Goal: Check status: Check status

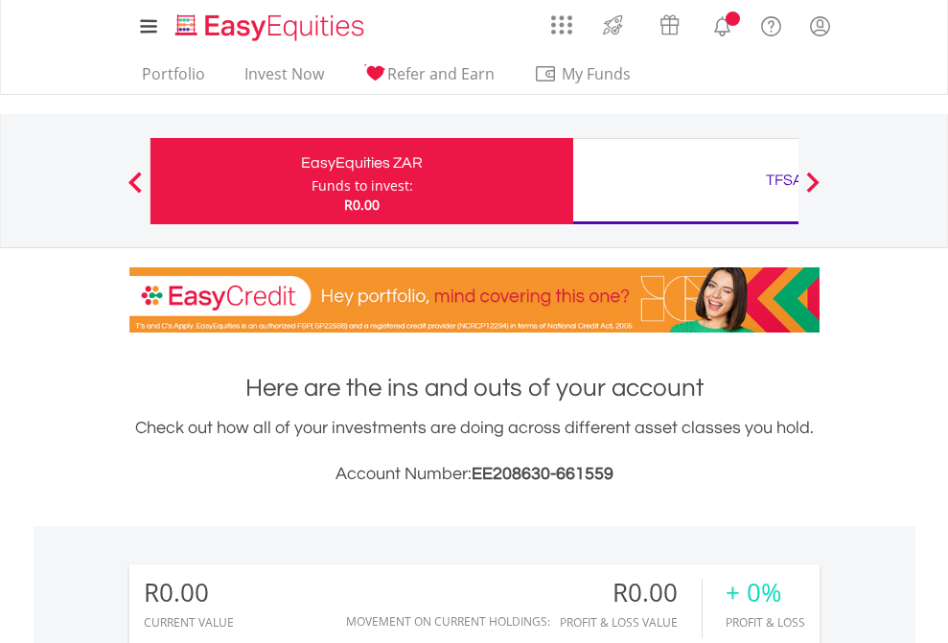
scroll to position [184, 301]
click at [312, 181] on div "Funds to invest:" at bounding box center [363, 185] width 102 height 19
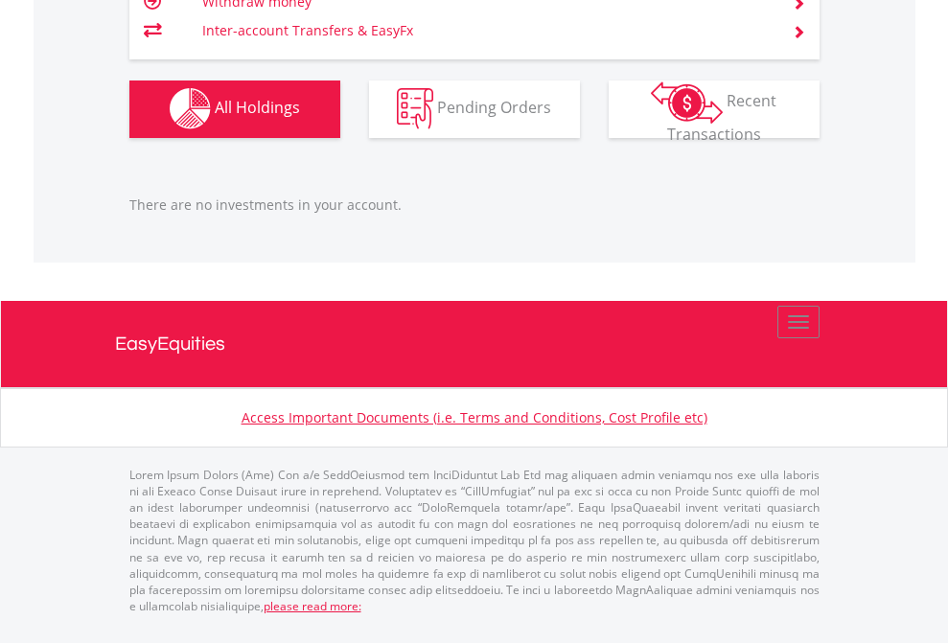
scroll to position [184, 301]
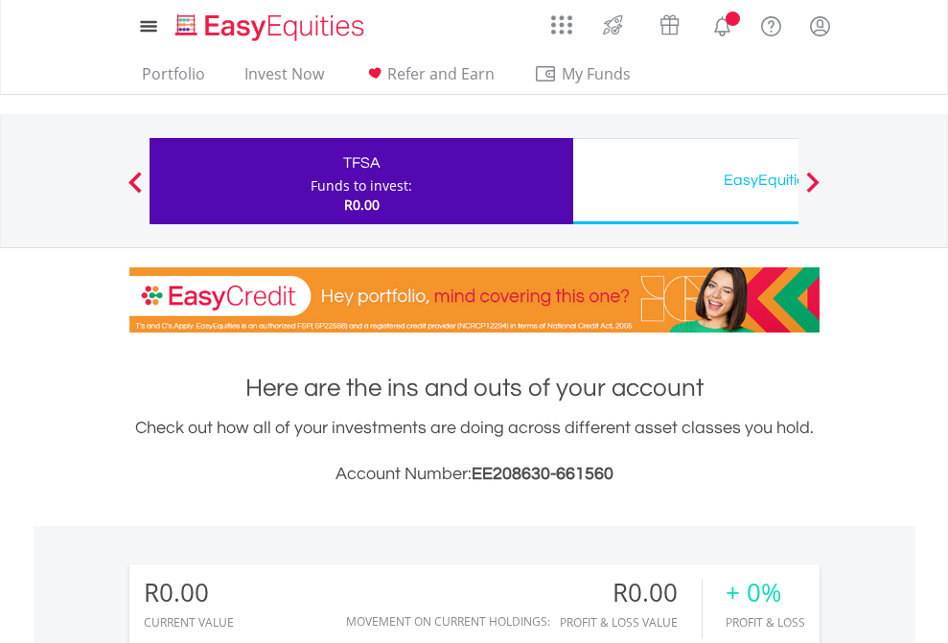
scroll to position [184, 301]
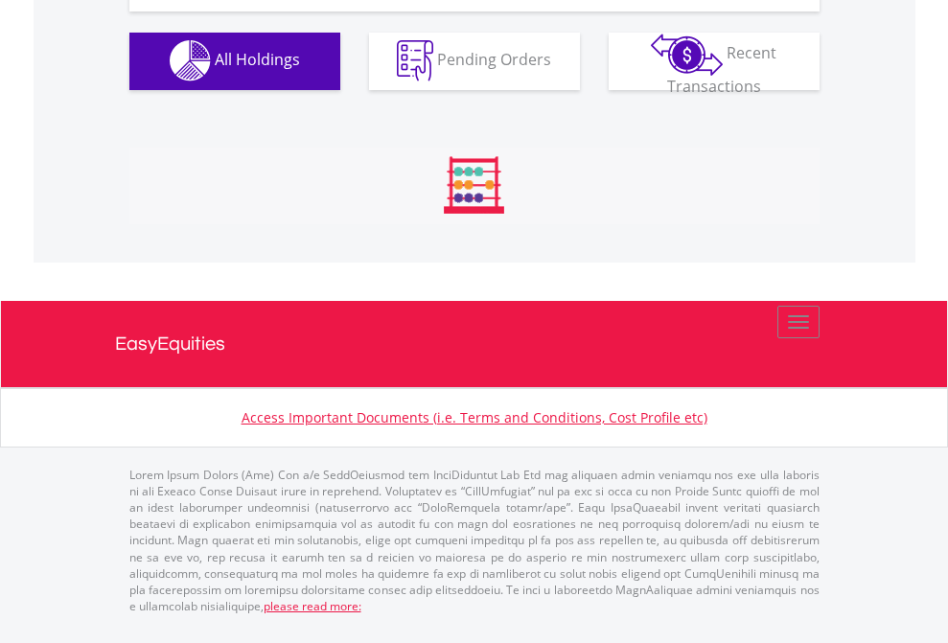
scroll to position [1898, 0]
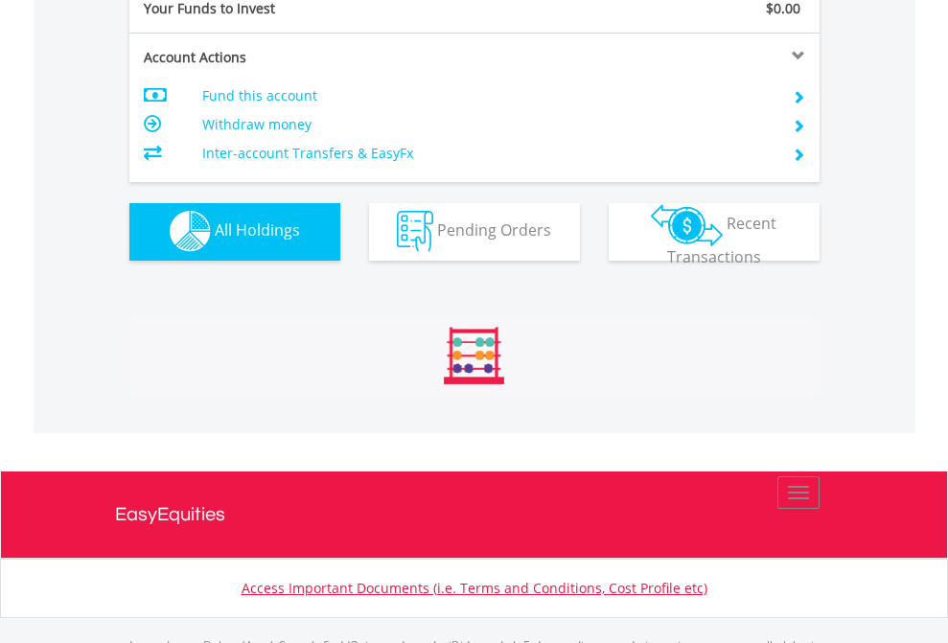
scroll to position [1898, 0]
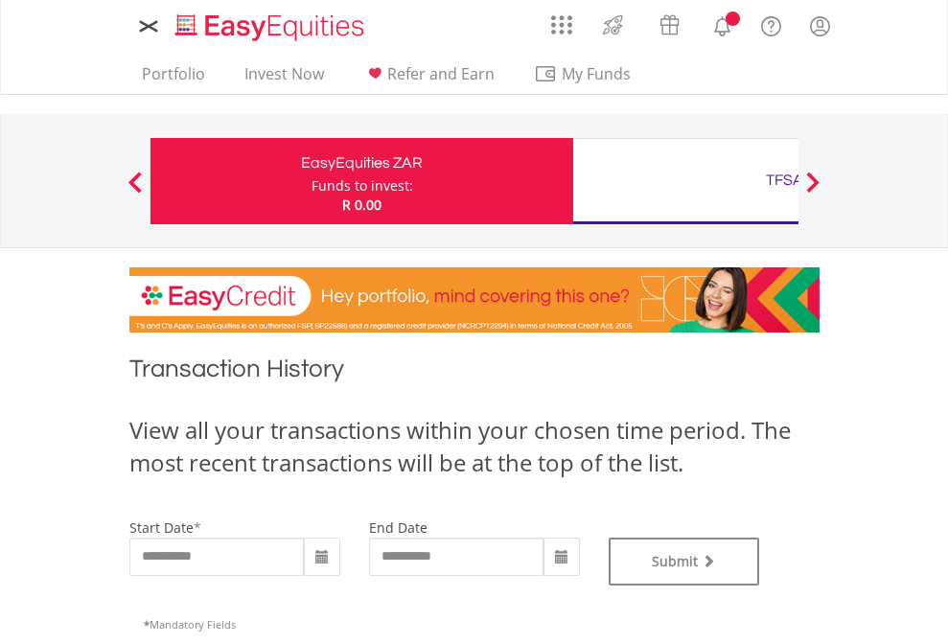
type input "**********"
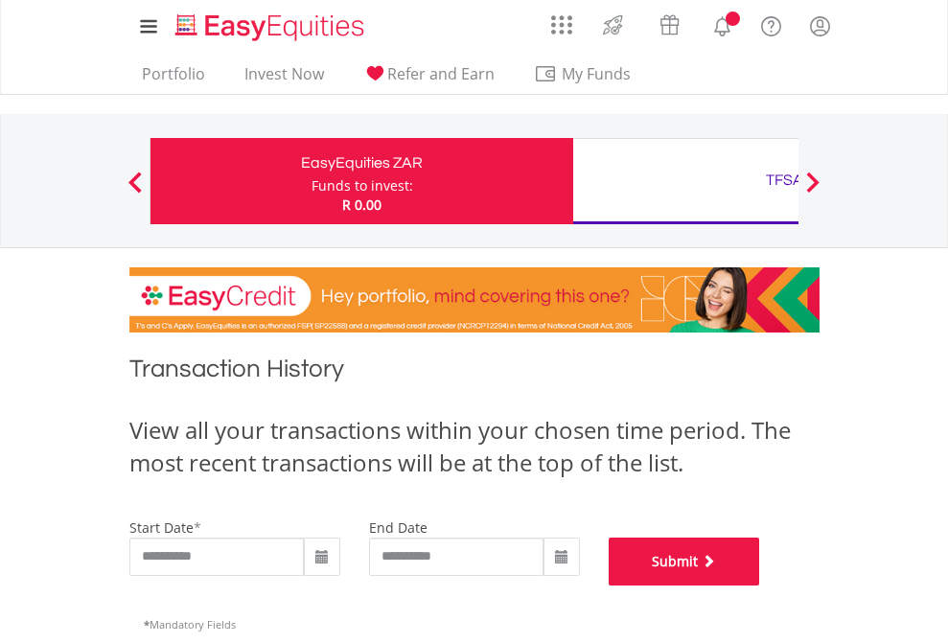
click at [760, 586] on button "Submit" at bounding box center [684, 562] width 151 height 48
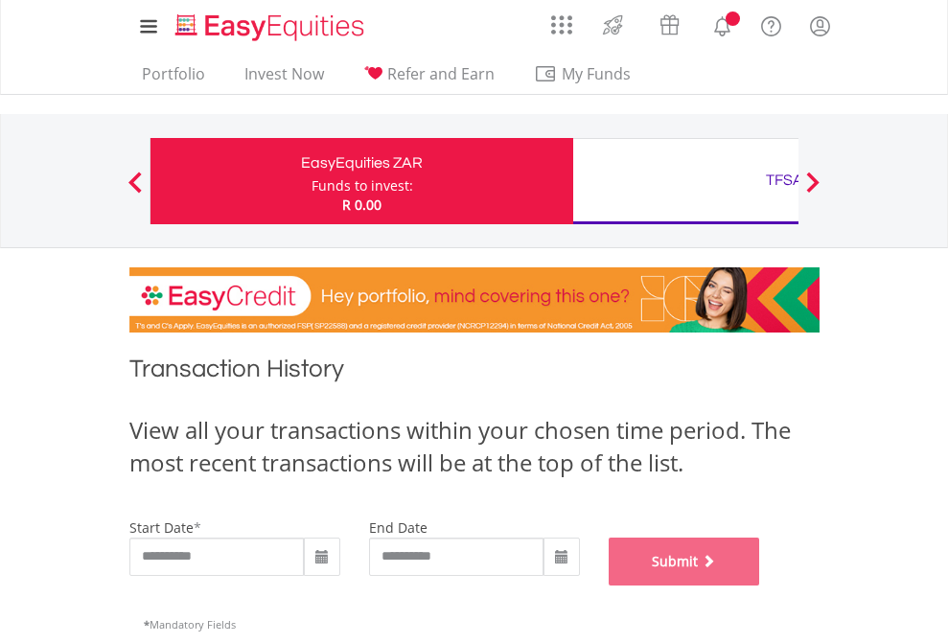
scroll to position [777, 0]
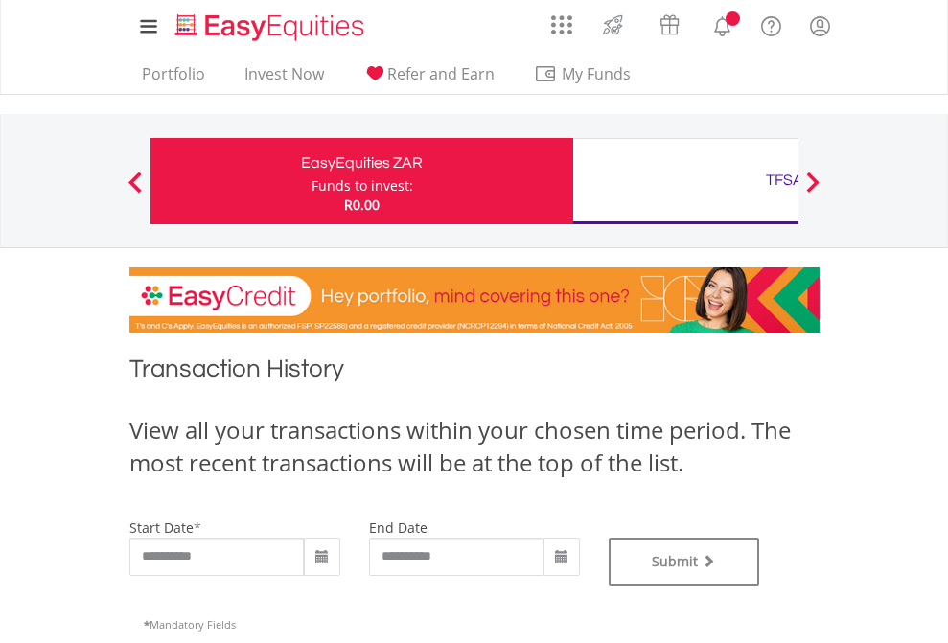
click at [685, 181] on div "TFSA" at bounding box center [785, 180] width 400 height 27
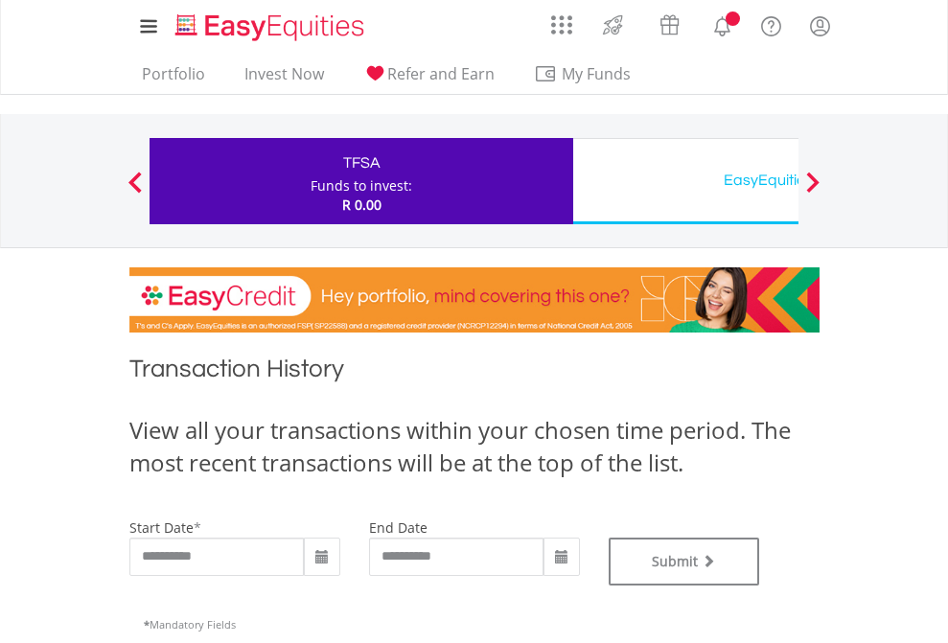
type input "**********"
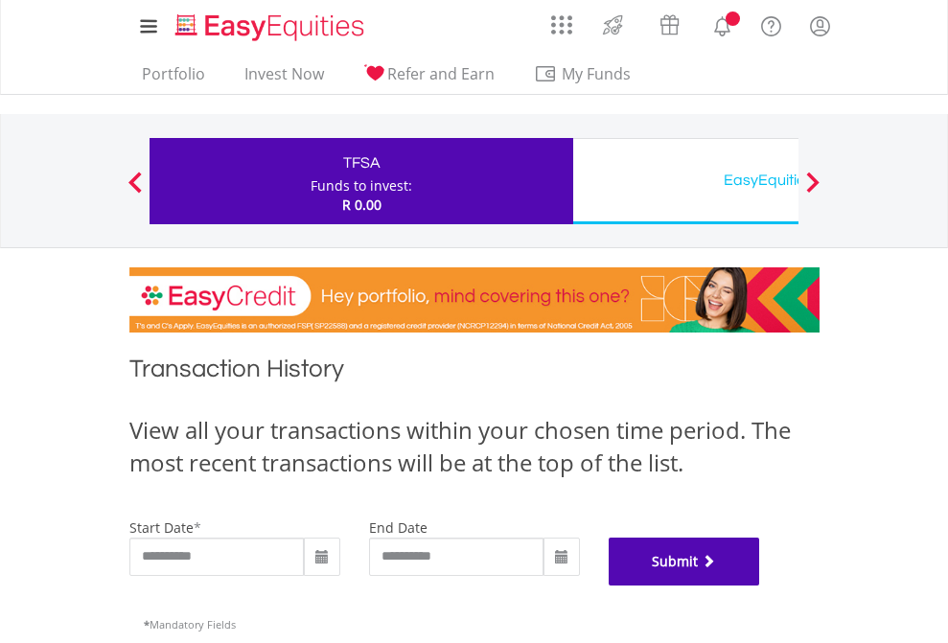
click at [760, 586] on button "Submit" at bounding box center [684, 562] width 151 height 48
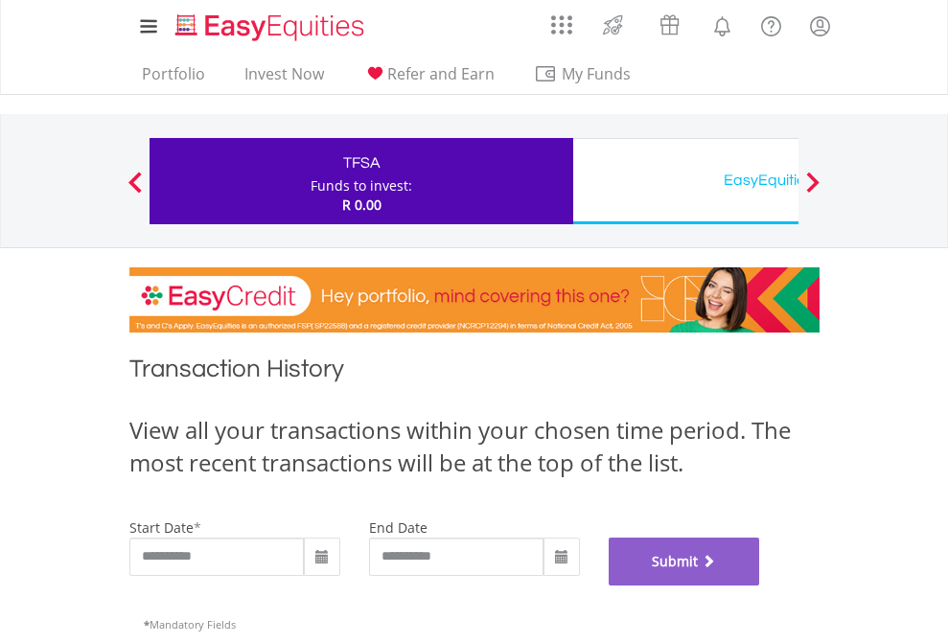
scroll to position [777, 0]
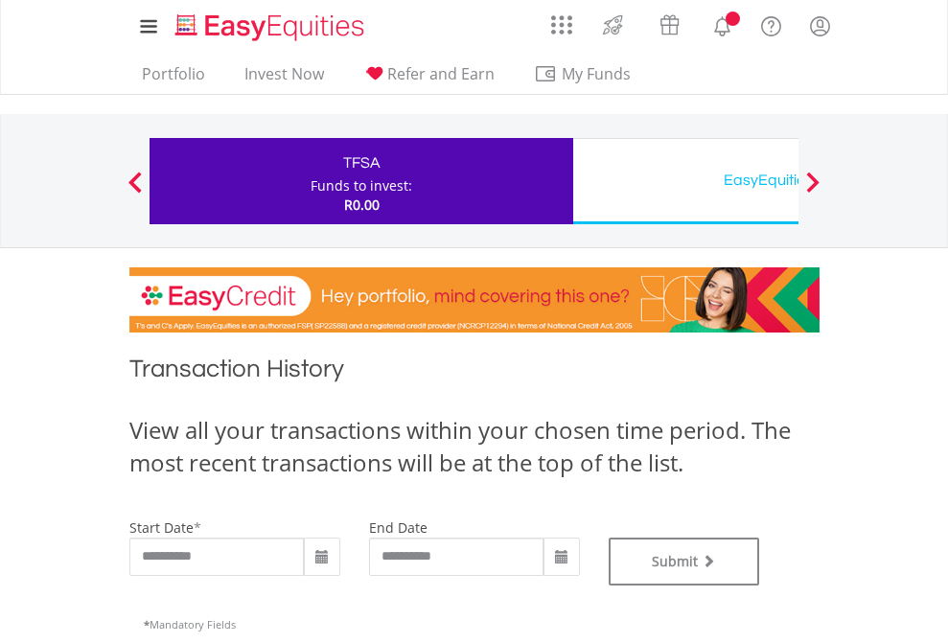
click at [685, 181] on div "EasyEquities USD" at bounding box center [785, 180] width 400 height 27
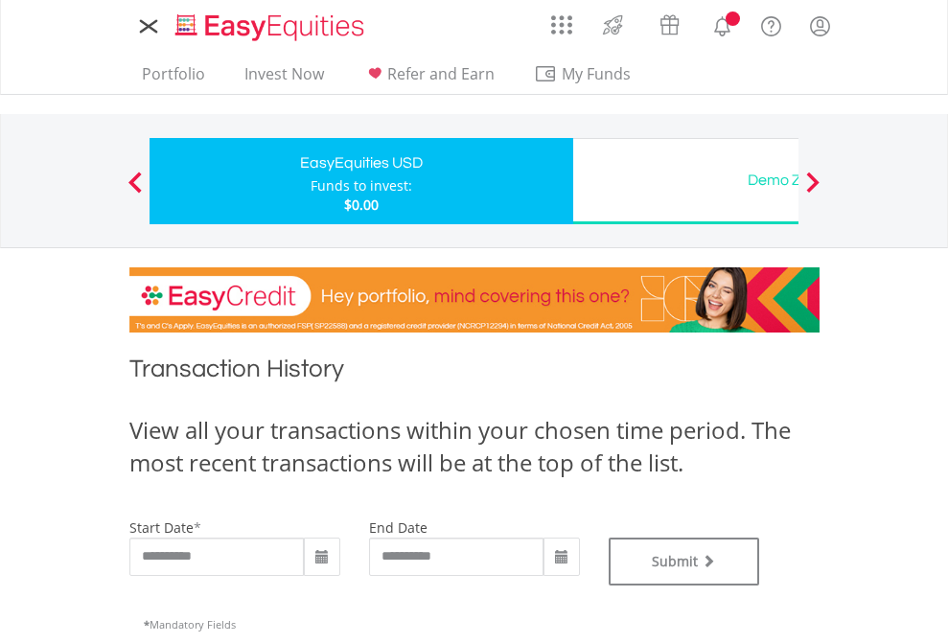
type input "**********"
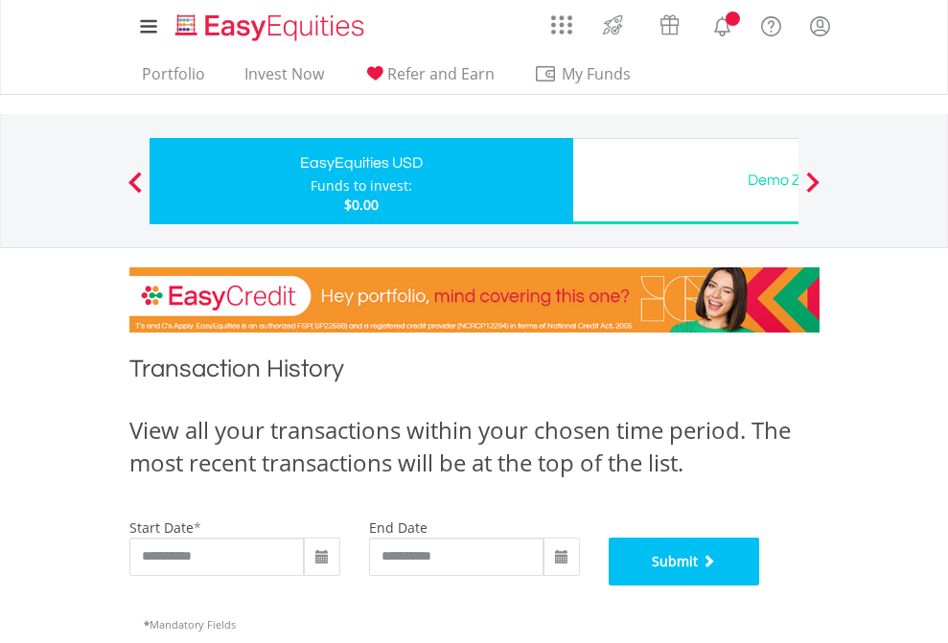
click at [760, 586] on button "Submit" at bounding box center [684, 562] width 151 height 48
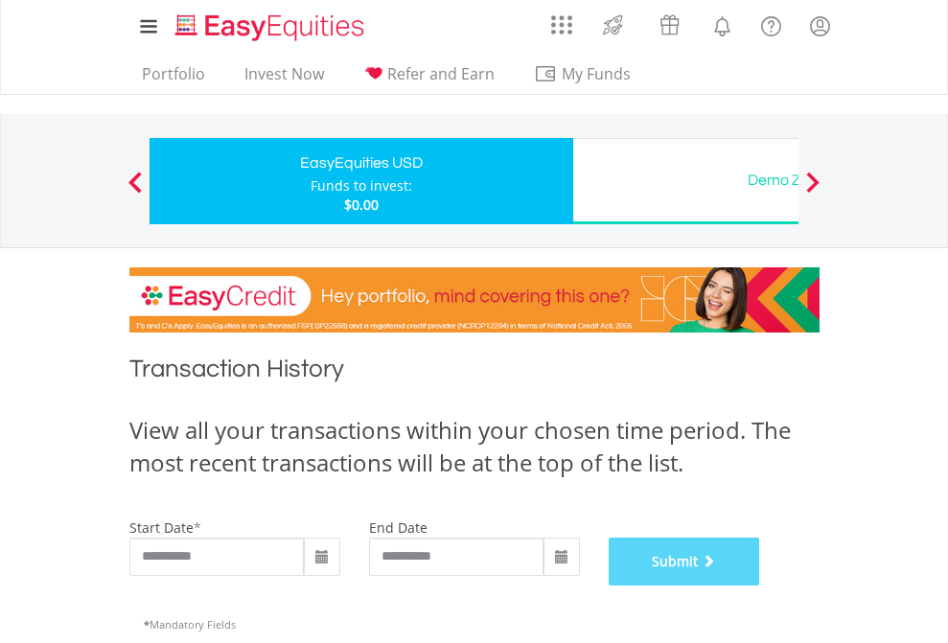
scroll to position [777, 0]
